Goal: Task Accomplishment & Management: Complete application form

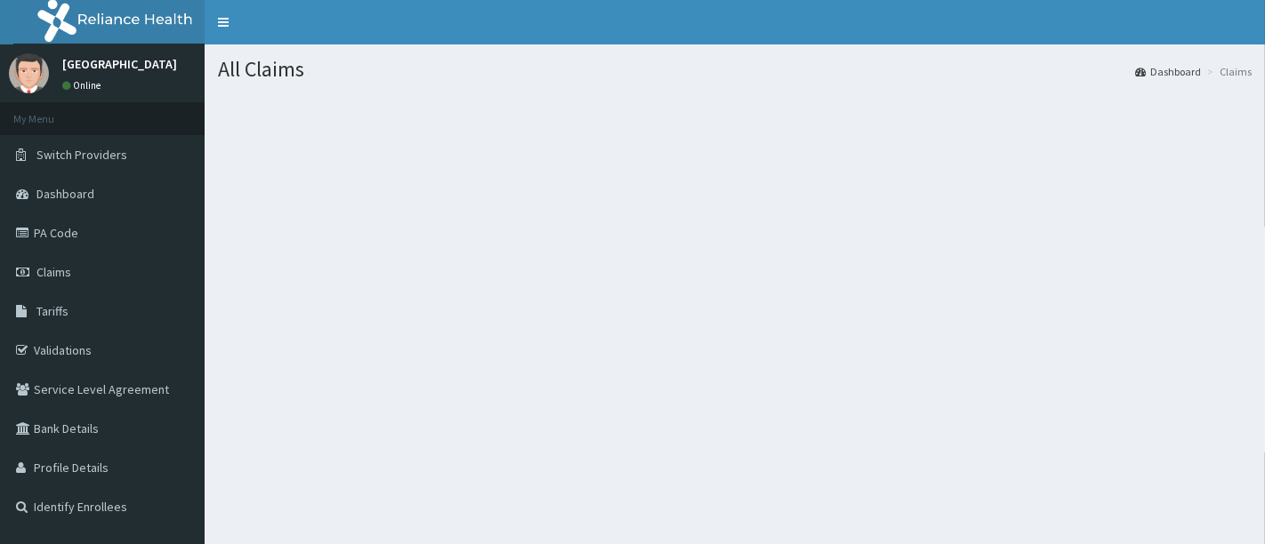
click at [48, 268] on span "Claims" at bounding box center [53, 272] width 35 height 16
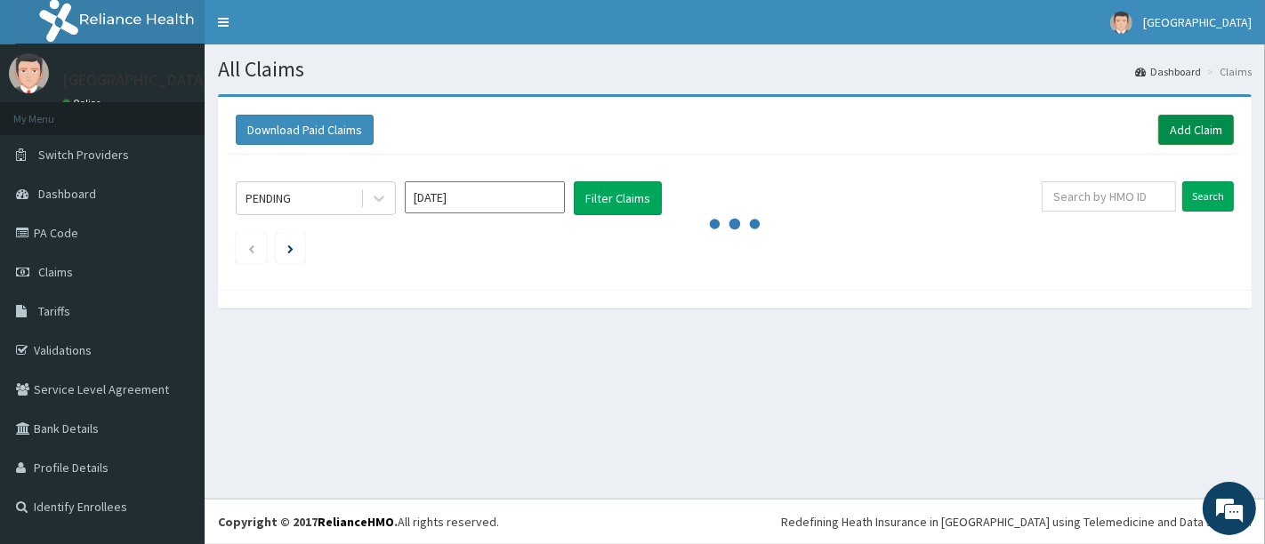
click at [1197, 125] on link "Add Claim" at bounding box center [1196, 130] width 76 height 30
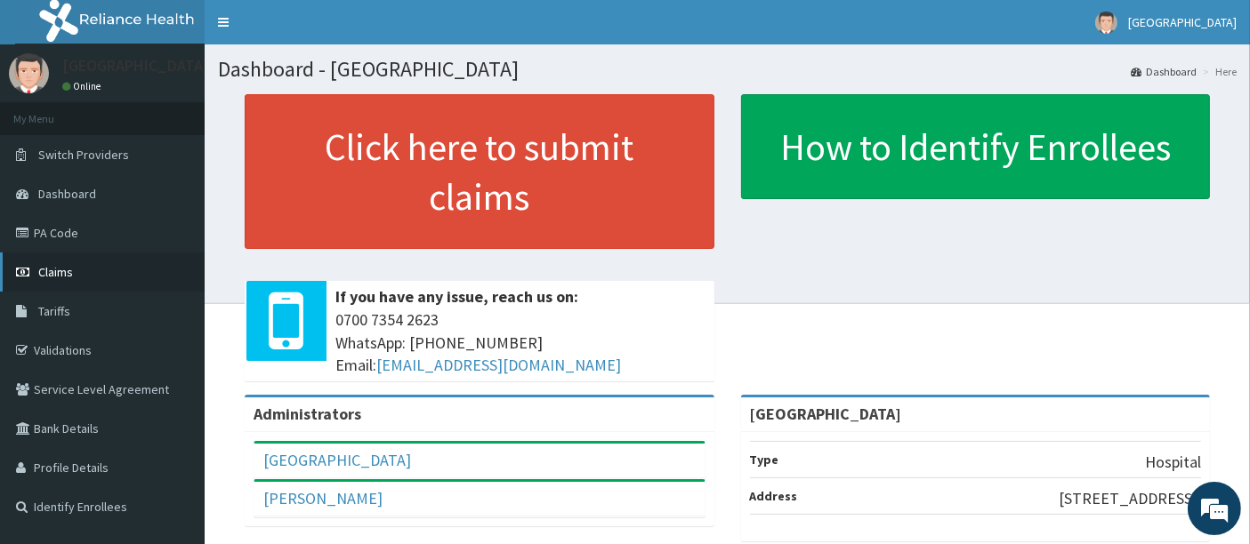
click at [48, 273] on span "Claims" at bounding box center [55, 272] width 35 height 16
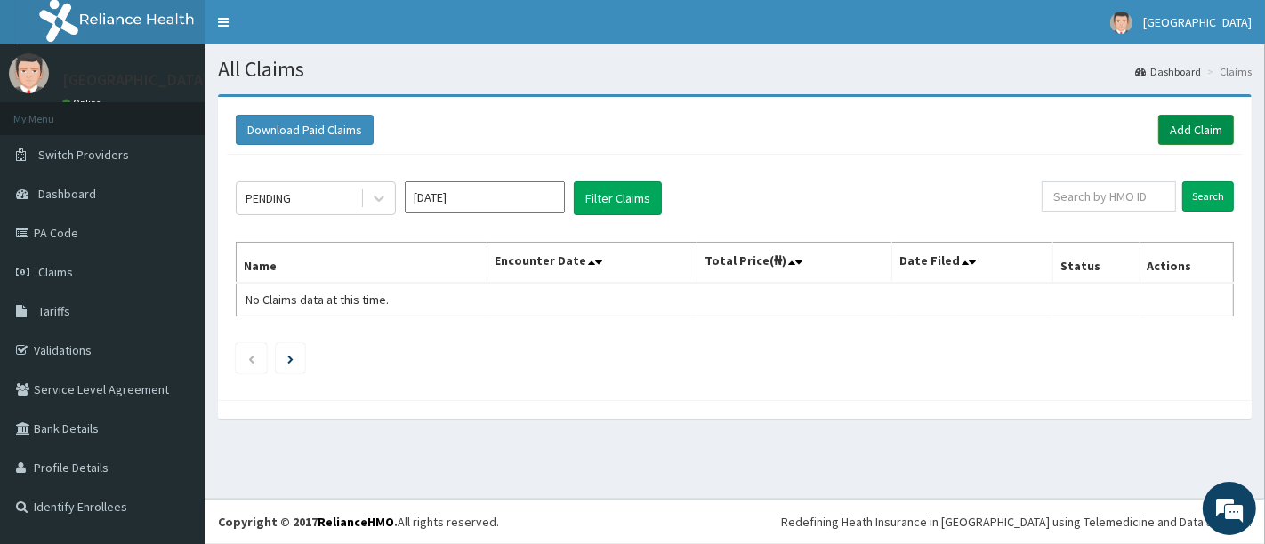
click at [1189, 128] on link "Add Claim" at bounding box center [1196, 130] width 76 height 30
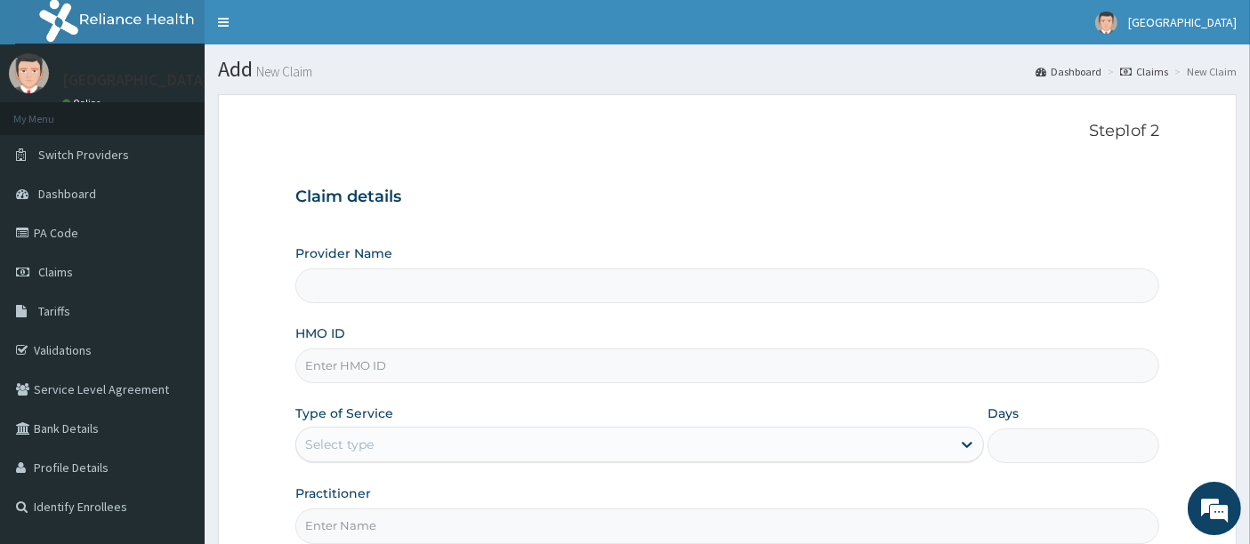
click at [447, 369] on input "HMO ID" at bounding box center [727, 366] width 865 height 35
type input "[GEOGRAPHIC_DATA]"
type input "LGQ/1"
